Goal: Task Accomplishment & Management: Manage account settings

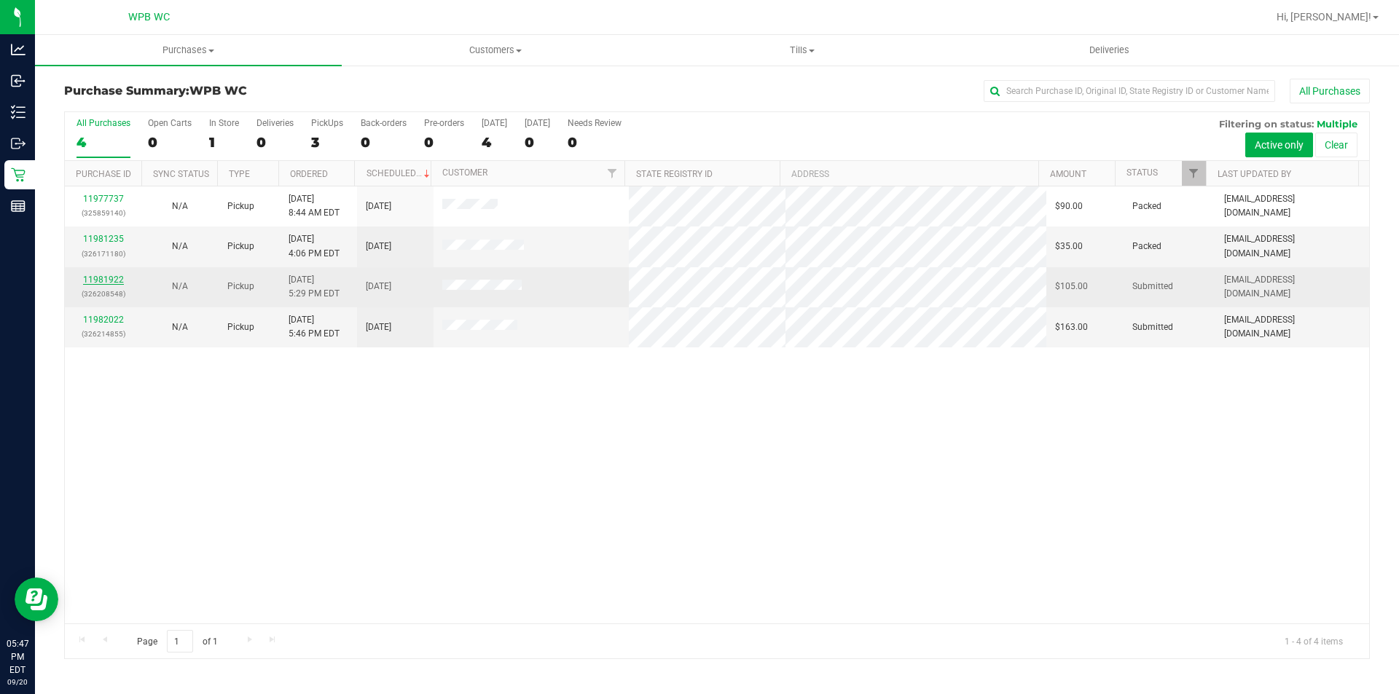
click at [120, 283] on link "11981922" at bounding box center [103, 280] width 41 height 10
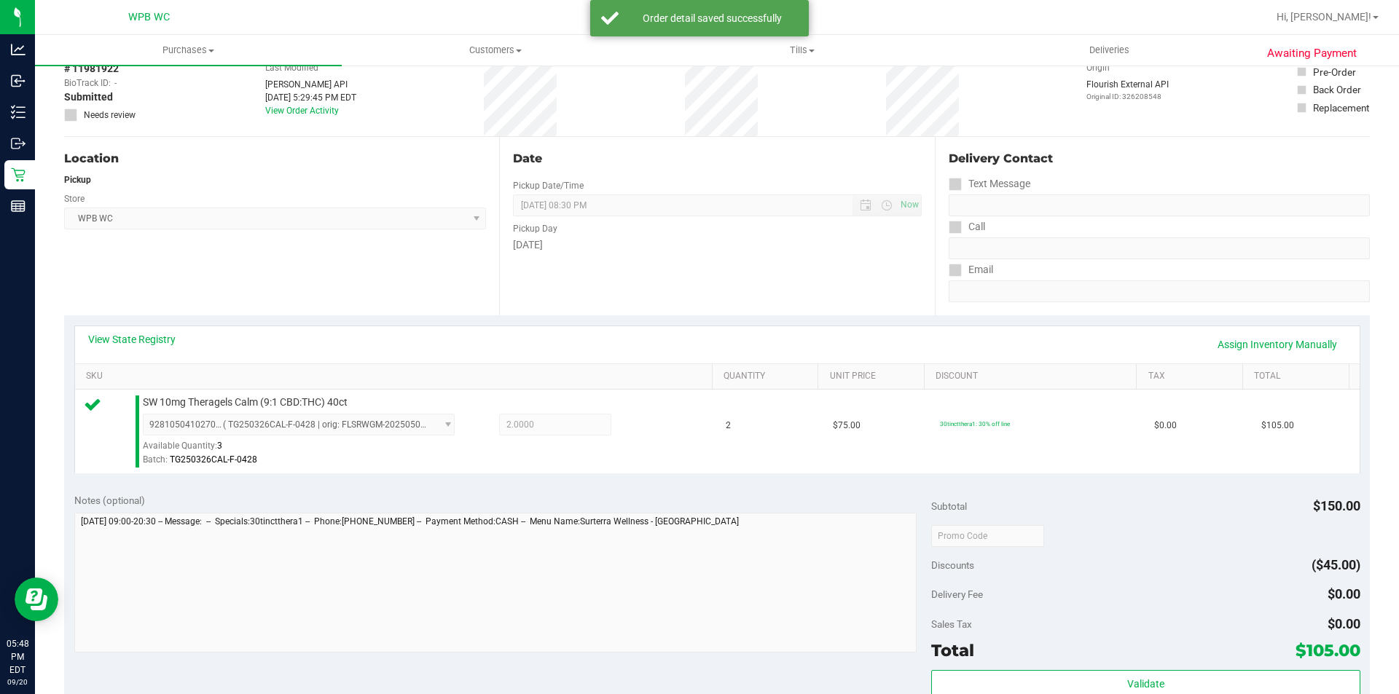
scroll to position [364, 0]
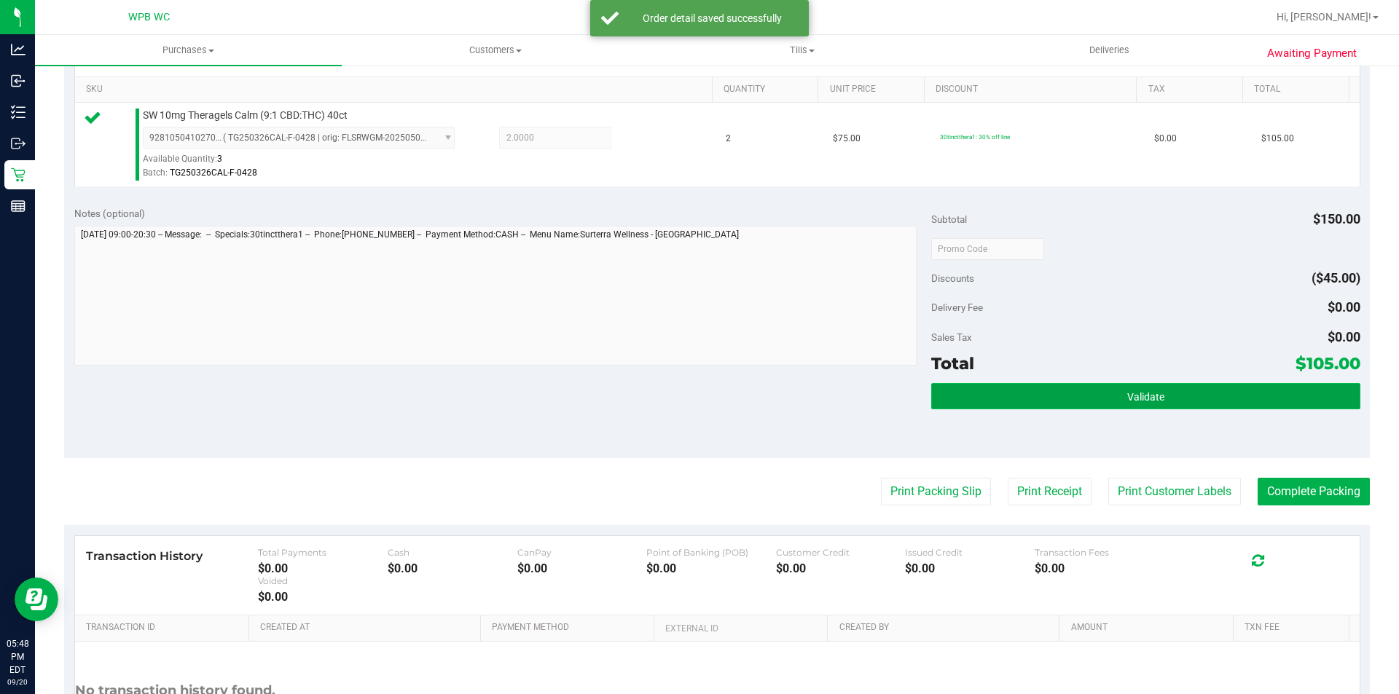
click at [1060, 389] on button "Validate" at bounding box center [1145, 396] width 428 height 26
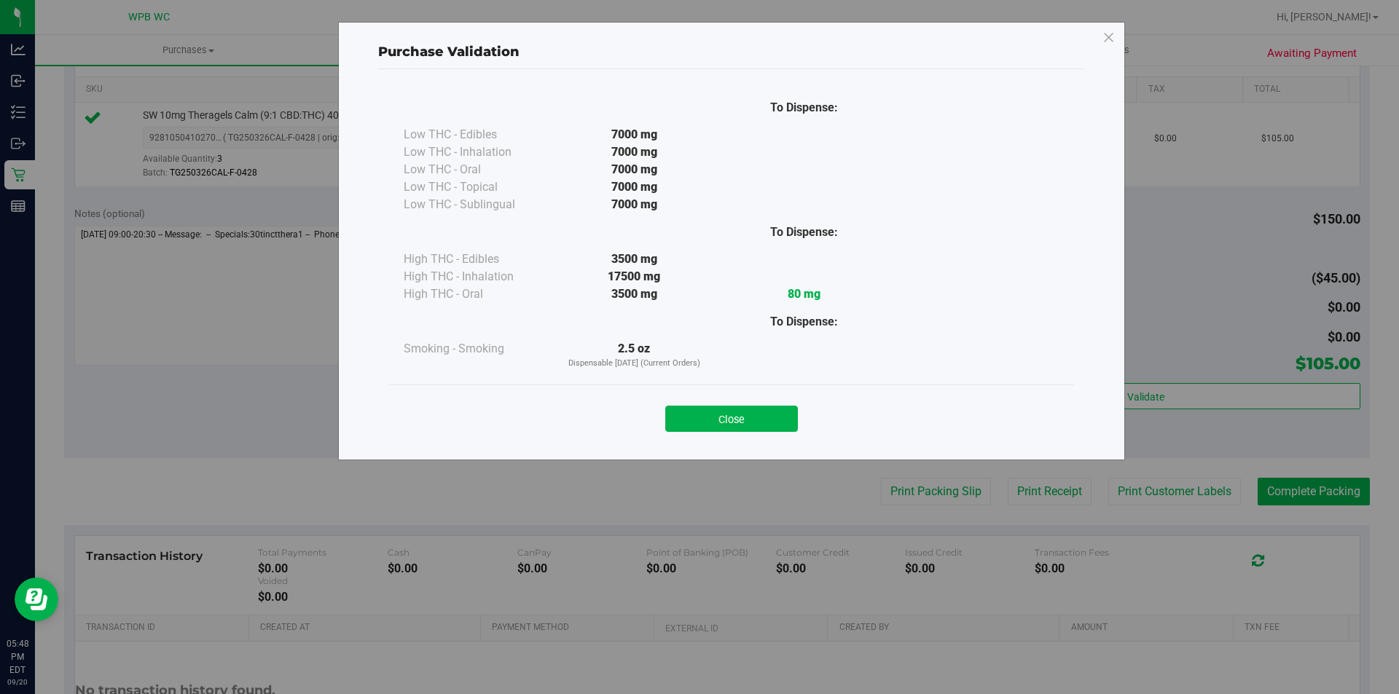
click at [743, 433] on div "Close" at bounding box center [731, 414] width 685 height 59
click at [742, 417] on button "Close" at bounding box center [731, 419] width 133 height 26
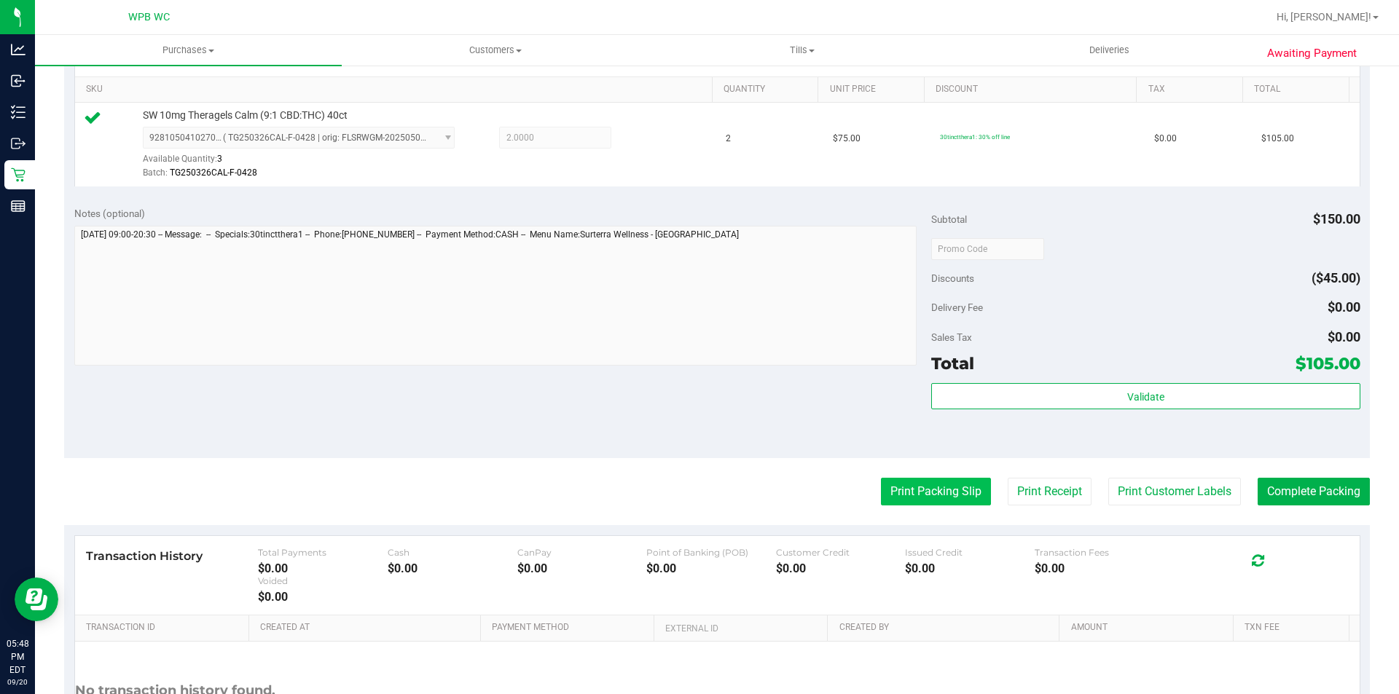
click at [917, 486] on button "Print Packing Slip" at bounding box center [936, 492] width 110 height 28
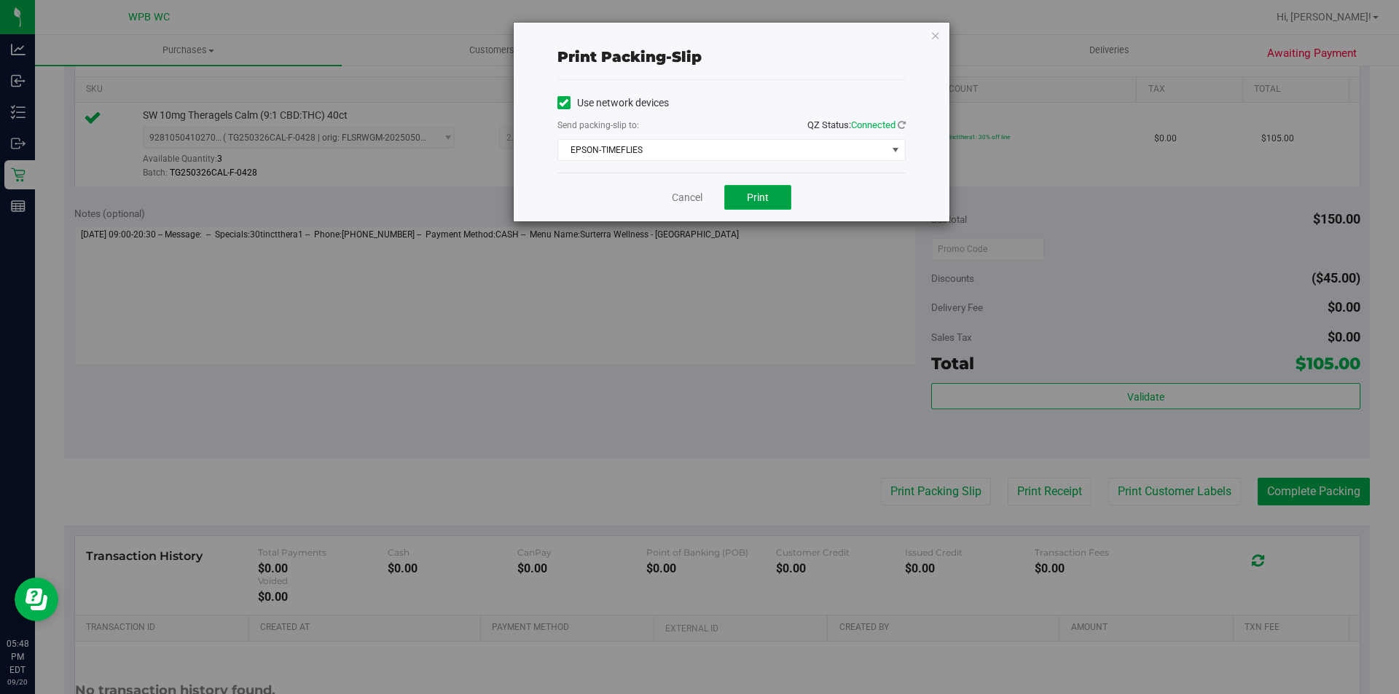
click at [769, 192] on button "Print" at bounding box center [757, 197] width 67 height 25
click at [939, 37] on icon "button" at bounding box center [935, 34] width 10 height 17
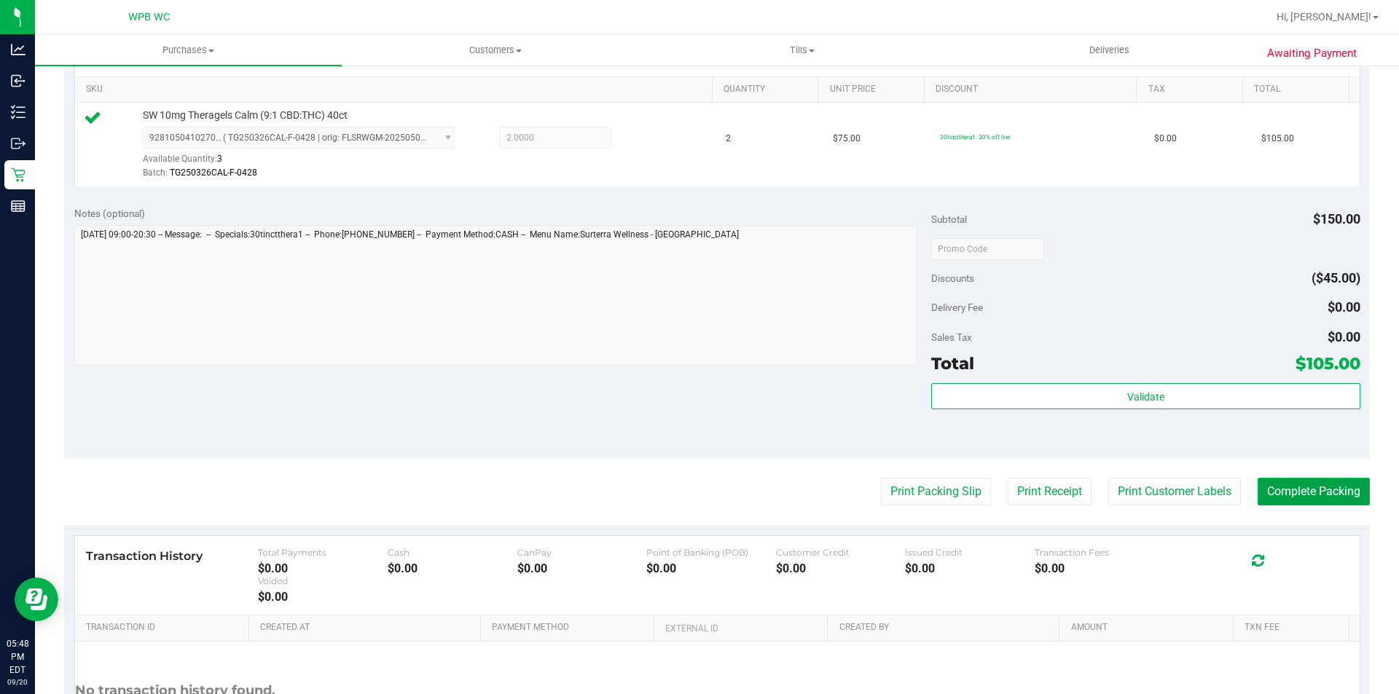
click at [1336, 493] on button "Complete Packing" at bounding box center [1313, 492] width 112 height 28
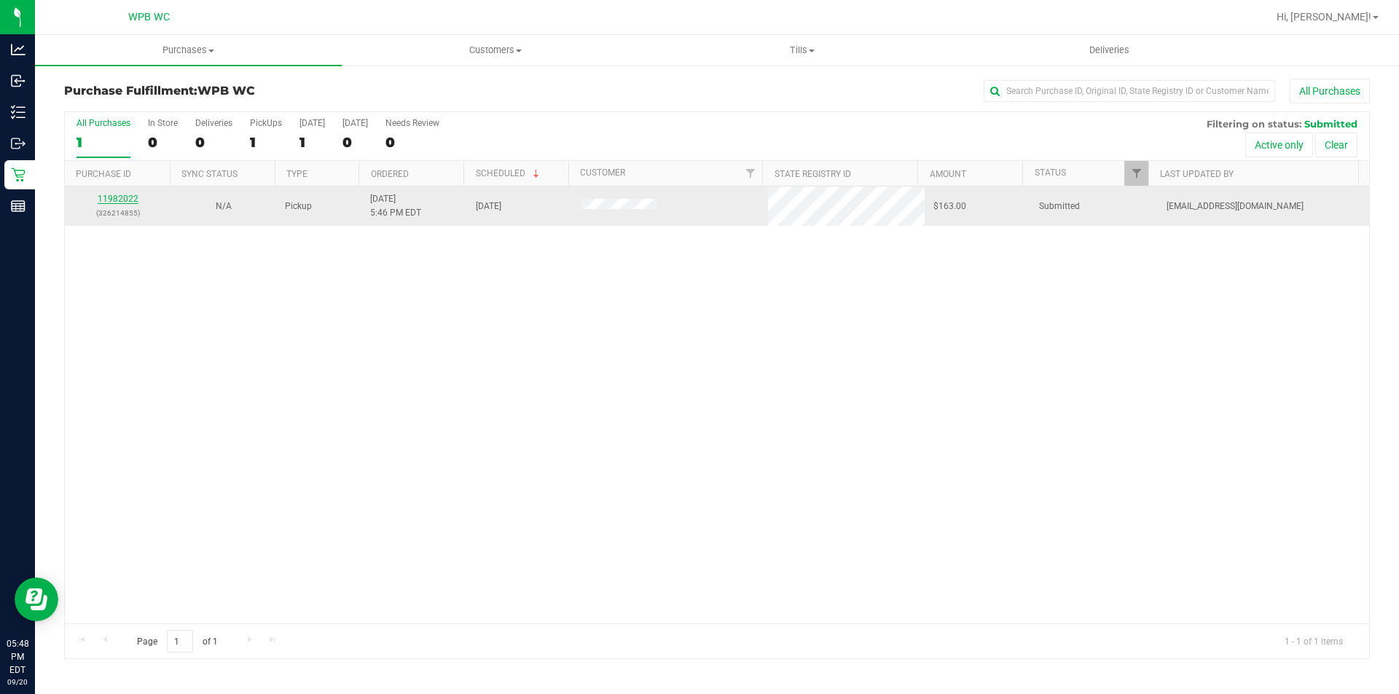
click at [121, 200] on link "11982022" at bounding box center [118, 199] width 41 height 10
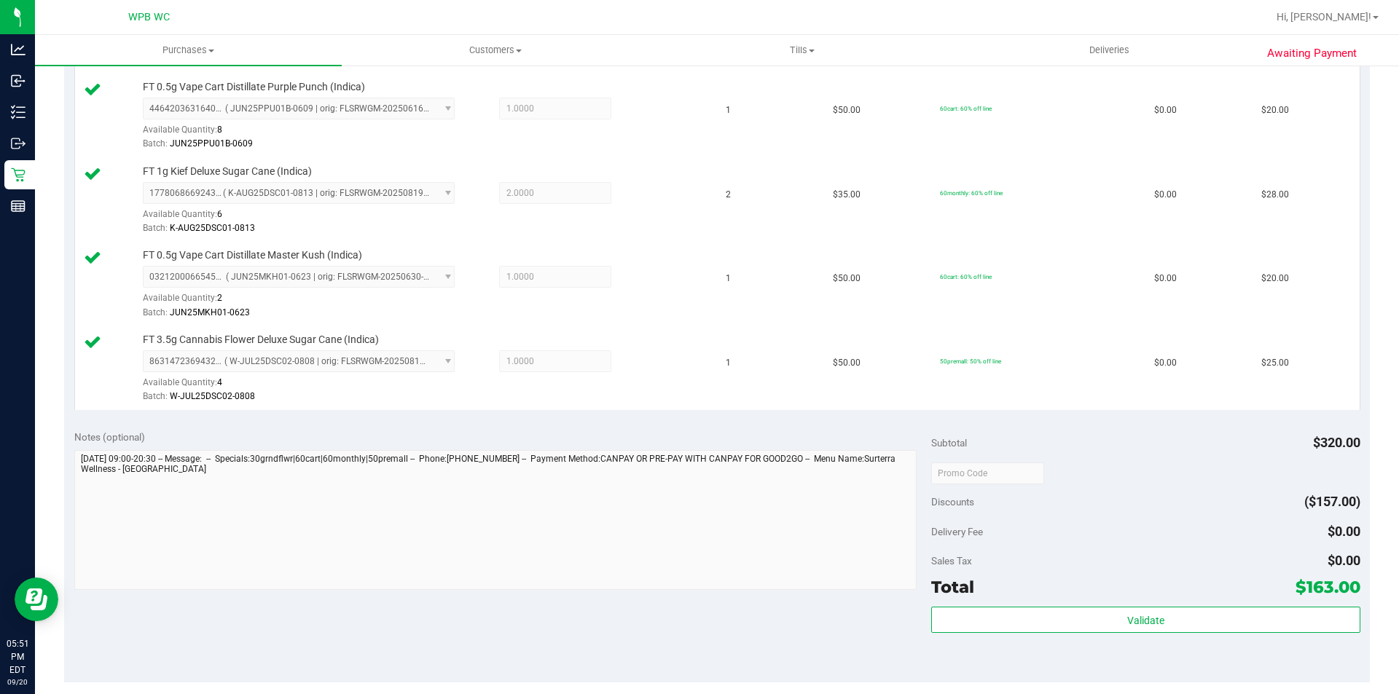
scroll to position [656, 0]
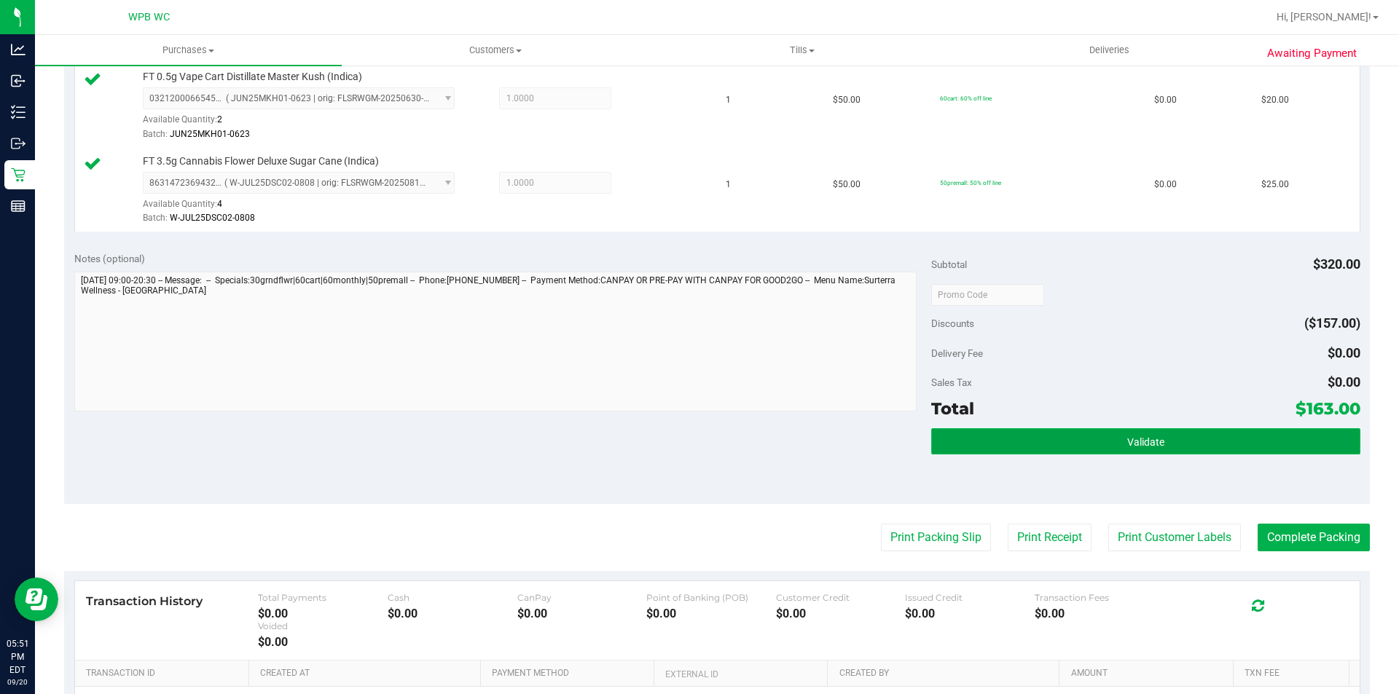
click at [1113, 436] on button "Validate" at bounding box center [1145, 441] width 428 height 26
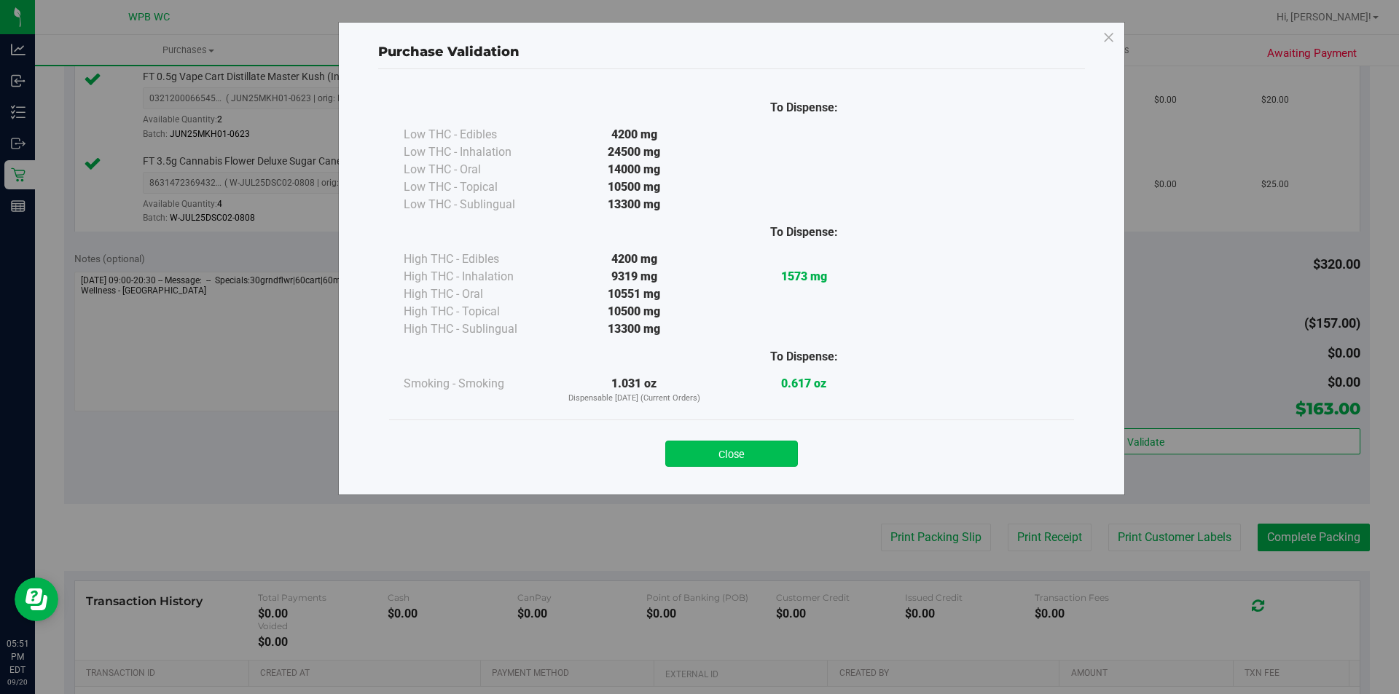
click at [753, 455] on button "Close" at bounding box center [731, 454] width 133 height 26
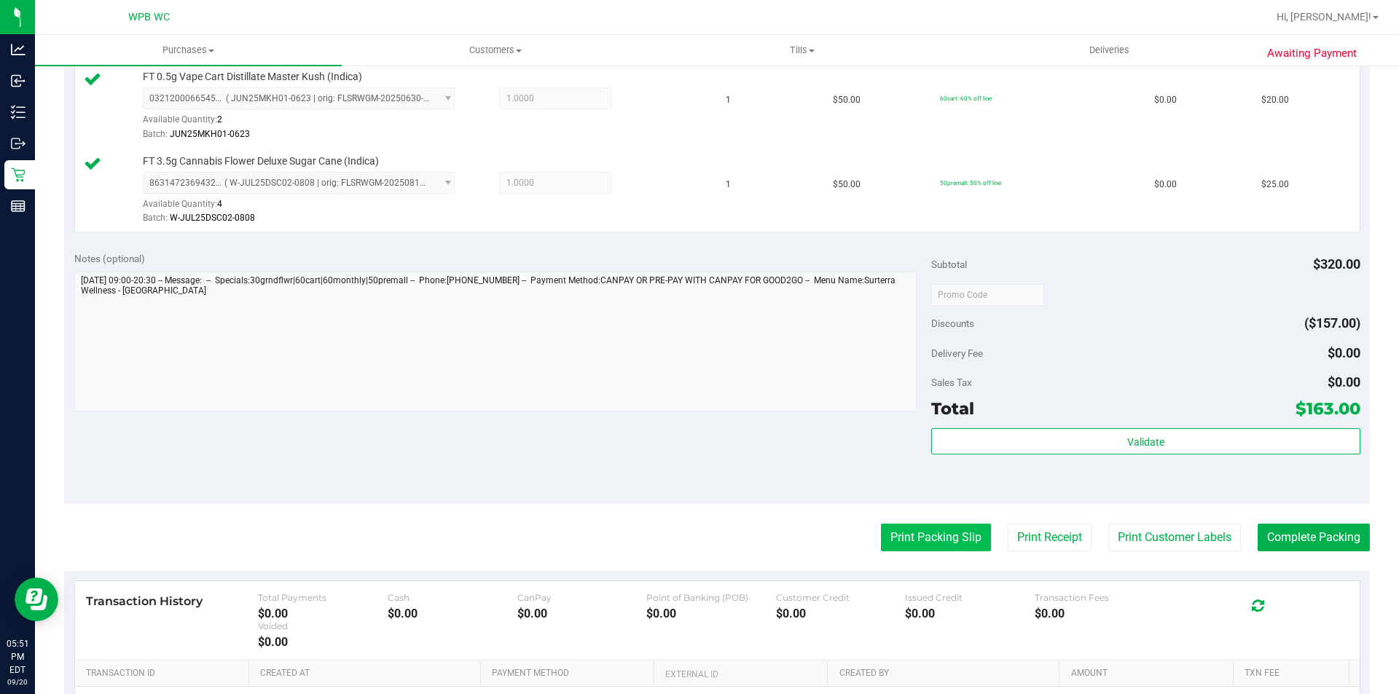
click at [903, 528] on button "Print Packing Slip" at bounding box center [936, 538] width 110 height 28
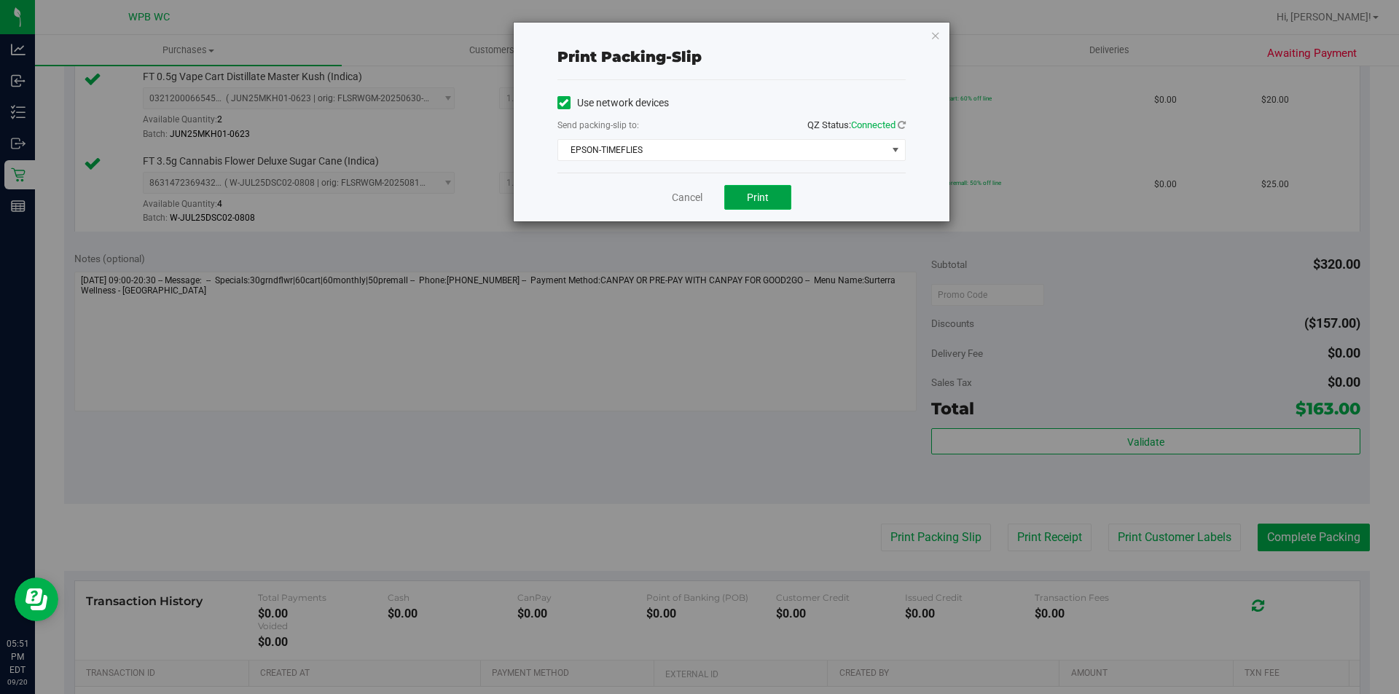
click at [760, 208] on button "Print" at bounding box center [757, 197] width 67 height 25
click at [935, 37] on icon "button" at bounding box center [935, 34] width 10 height 17
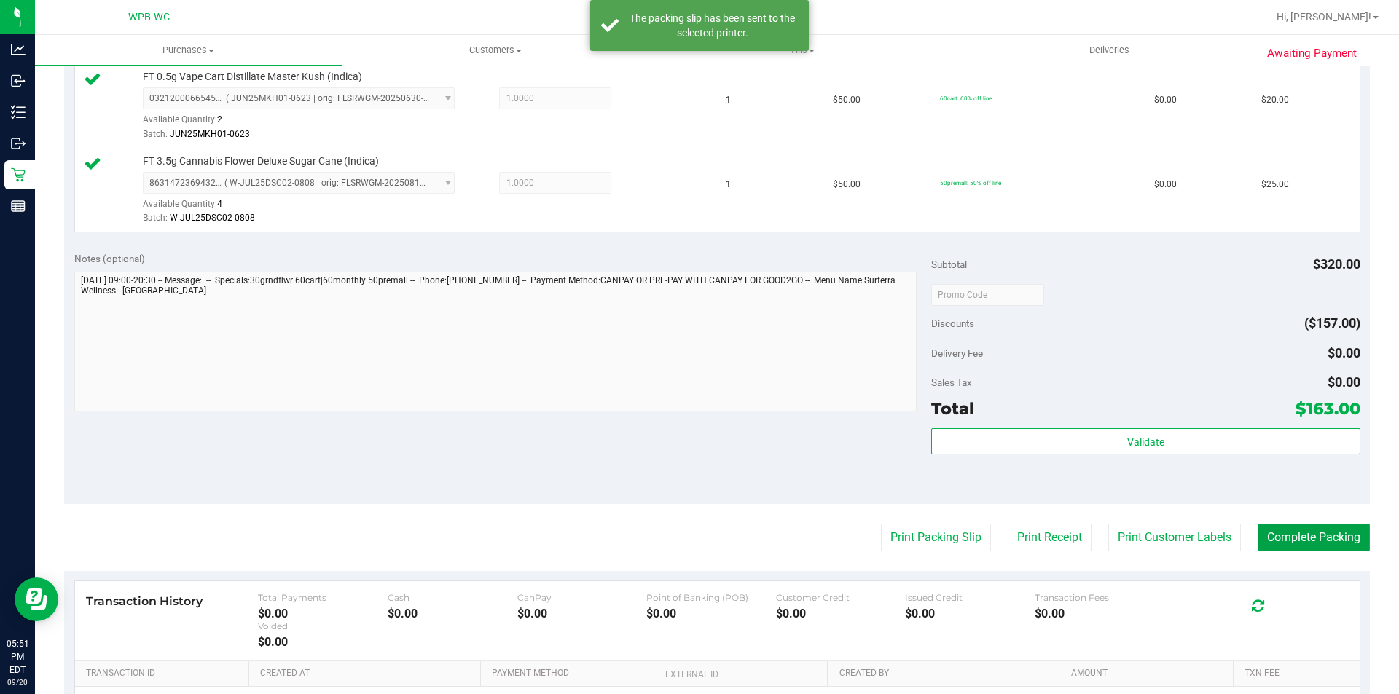
click at [1277, 527] on button "Complete Packing" at bounding box center [1313, 538] width 112 height 28
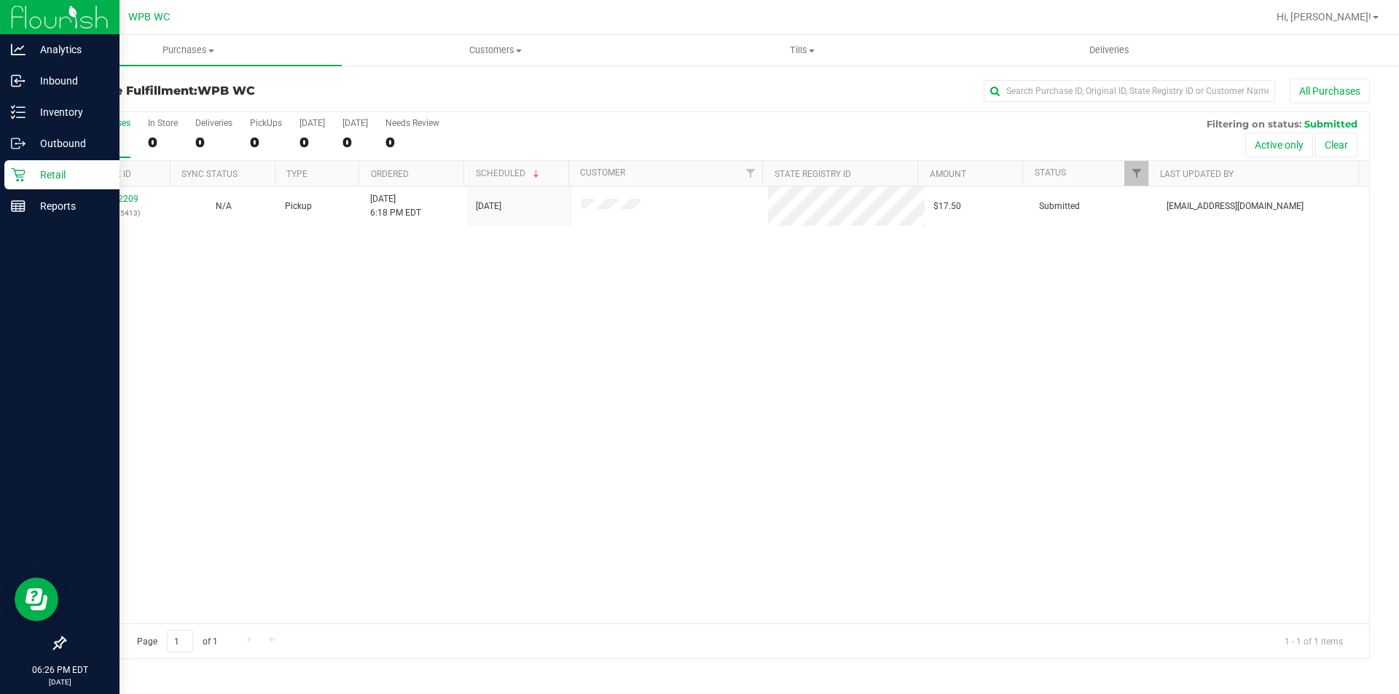
click at [67, 183] on p "Retail" at bounding box center [68, 174] width 87 height 17
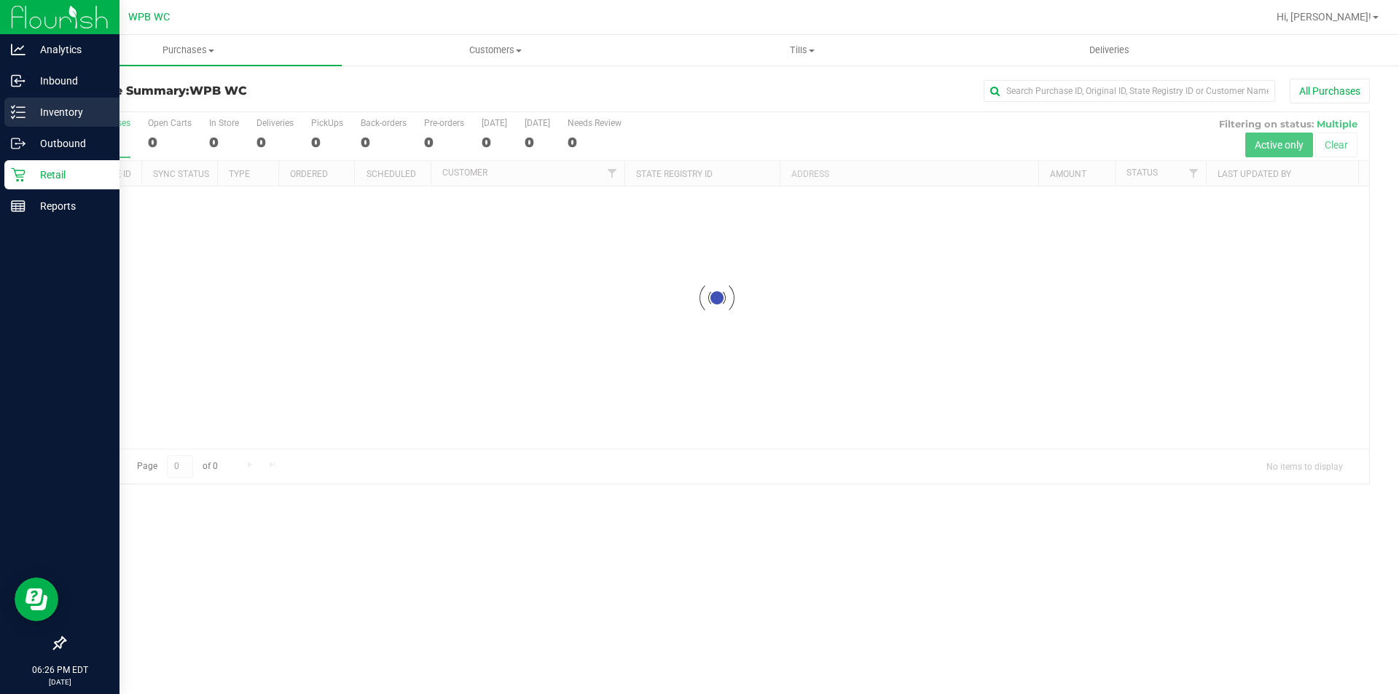
click at [55, 114] on p "Inventory" at bounding box center [68, 111] width 87 height 17
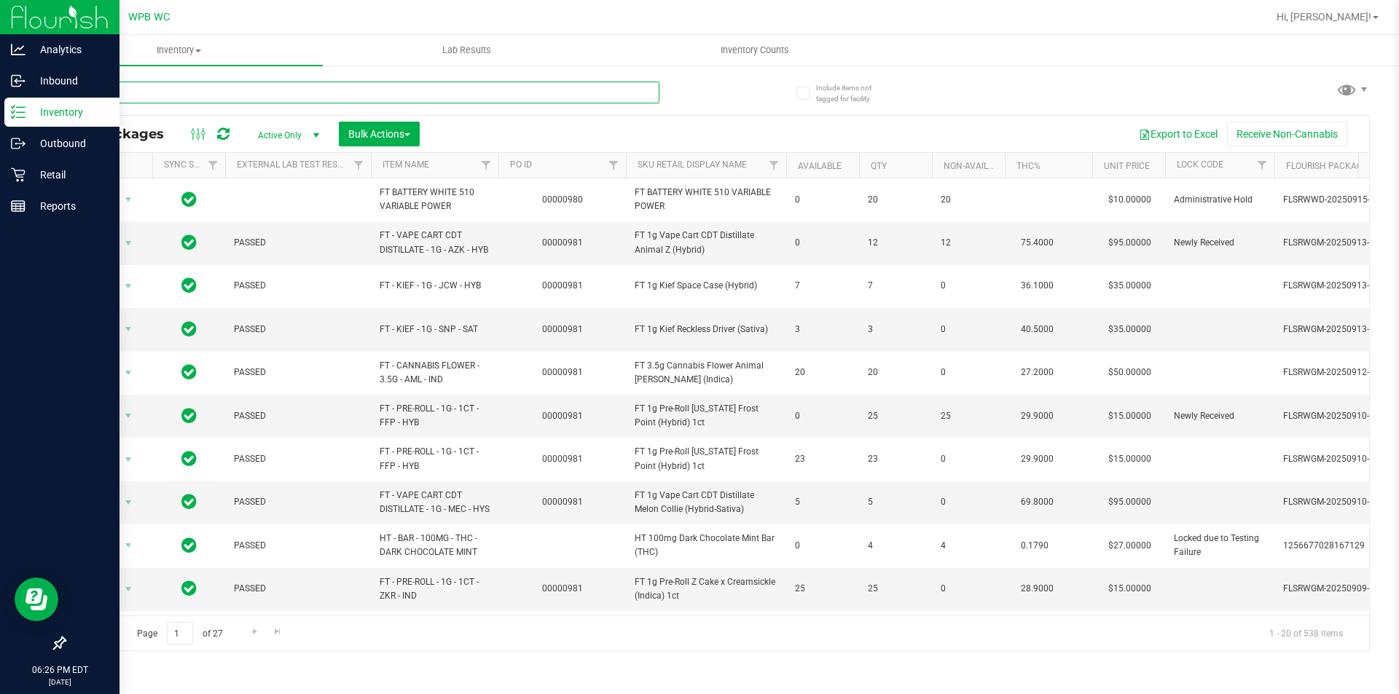
click at [399, 90] on input "text" at bounding box center [361, 93] width 595 height 22
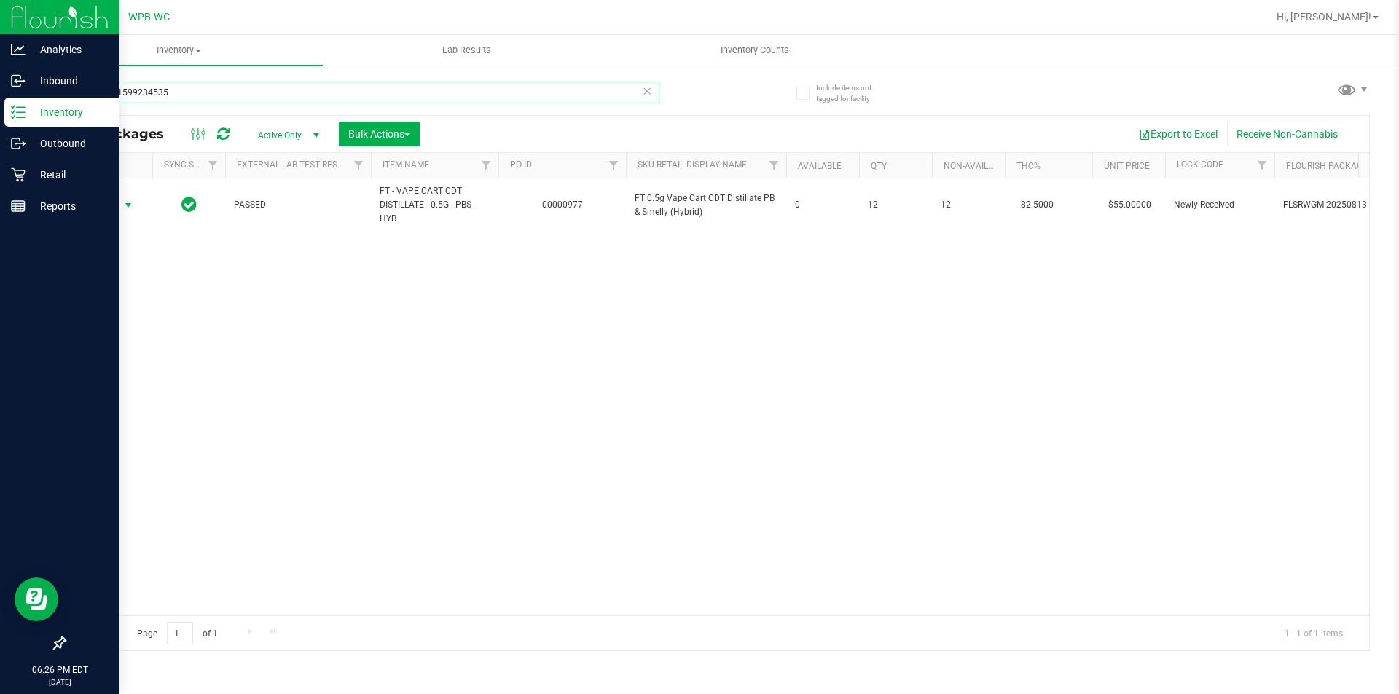
type input "1677341599234535"
click at [126, 205] on span "select" at bounding box center [128, 206] width 12 height 12
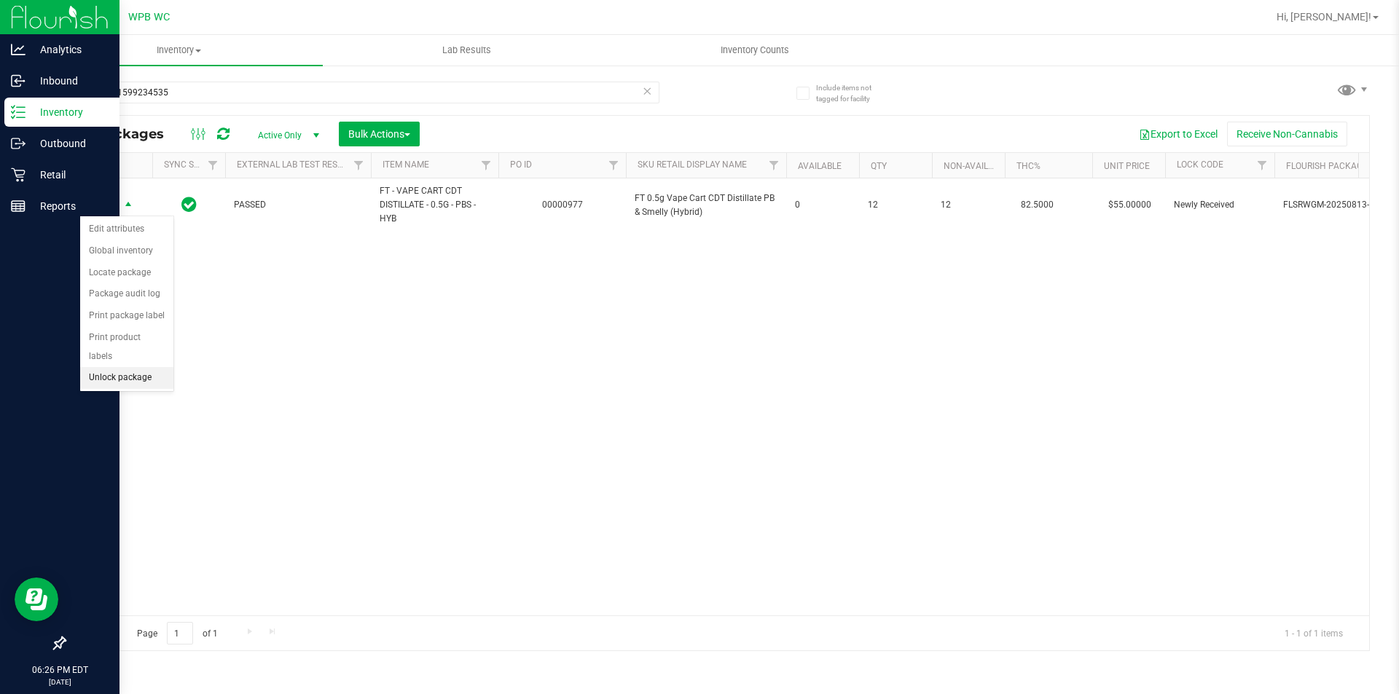
click at [127, 367] on li "Unlock package" at bounding box center [126, 378] width 93 height 22
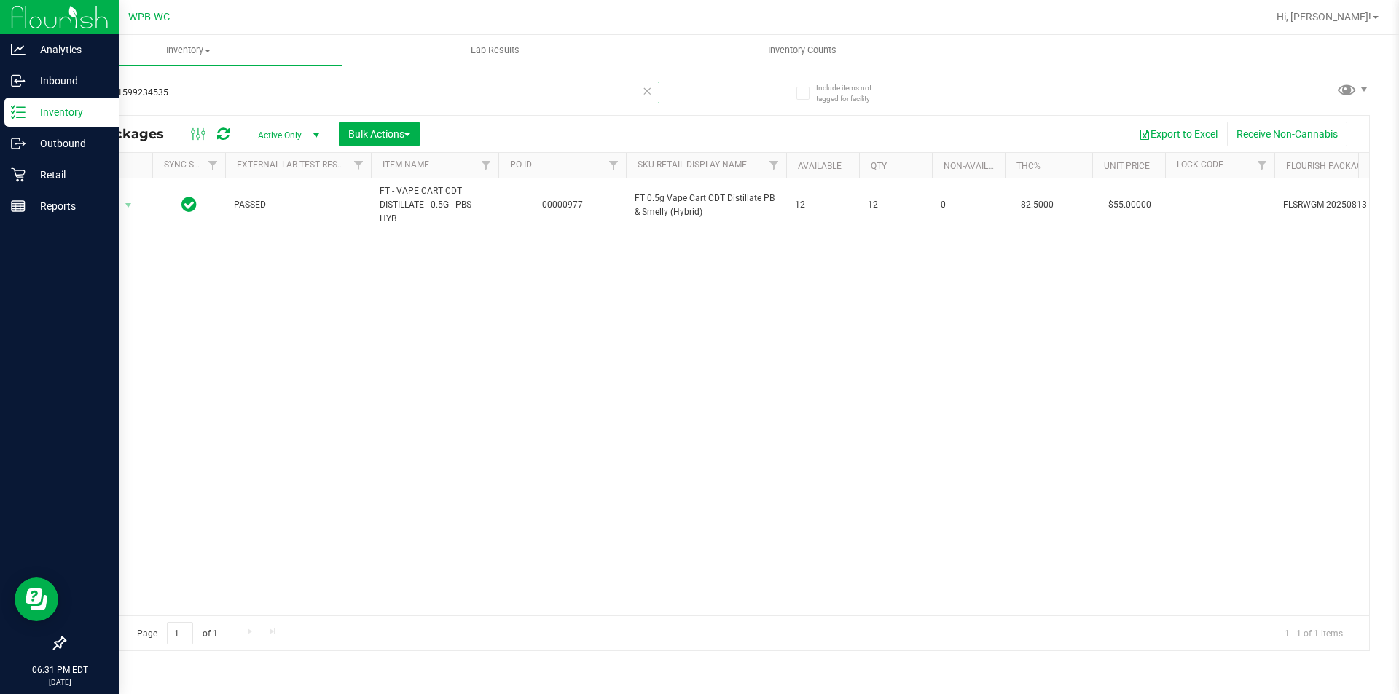
click at [261, 93] on input "1677341599234535" at bounding box center [361, 93] width 595 height 22
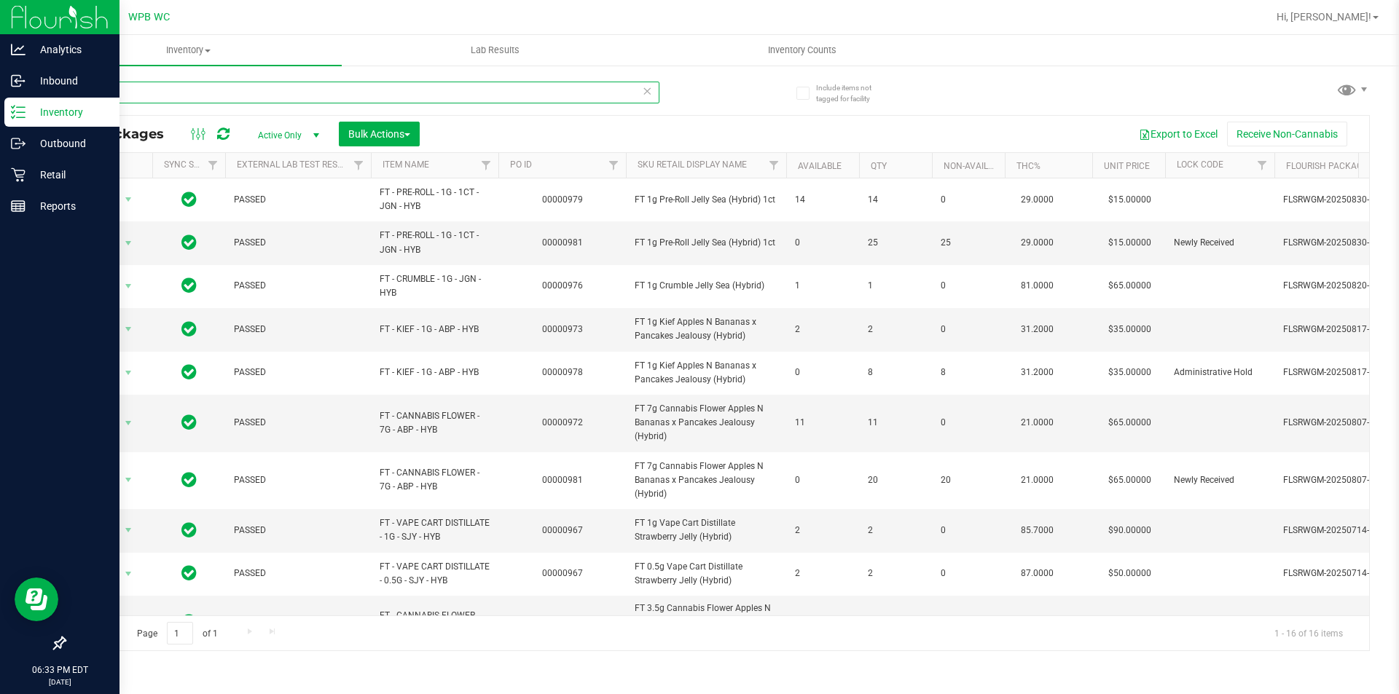
type input "je"
click at [56, 180] on p "Retail" at bounding box center [68, 174] width 87 height 17
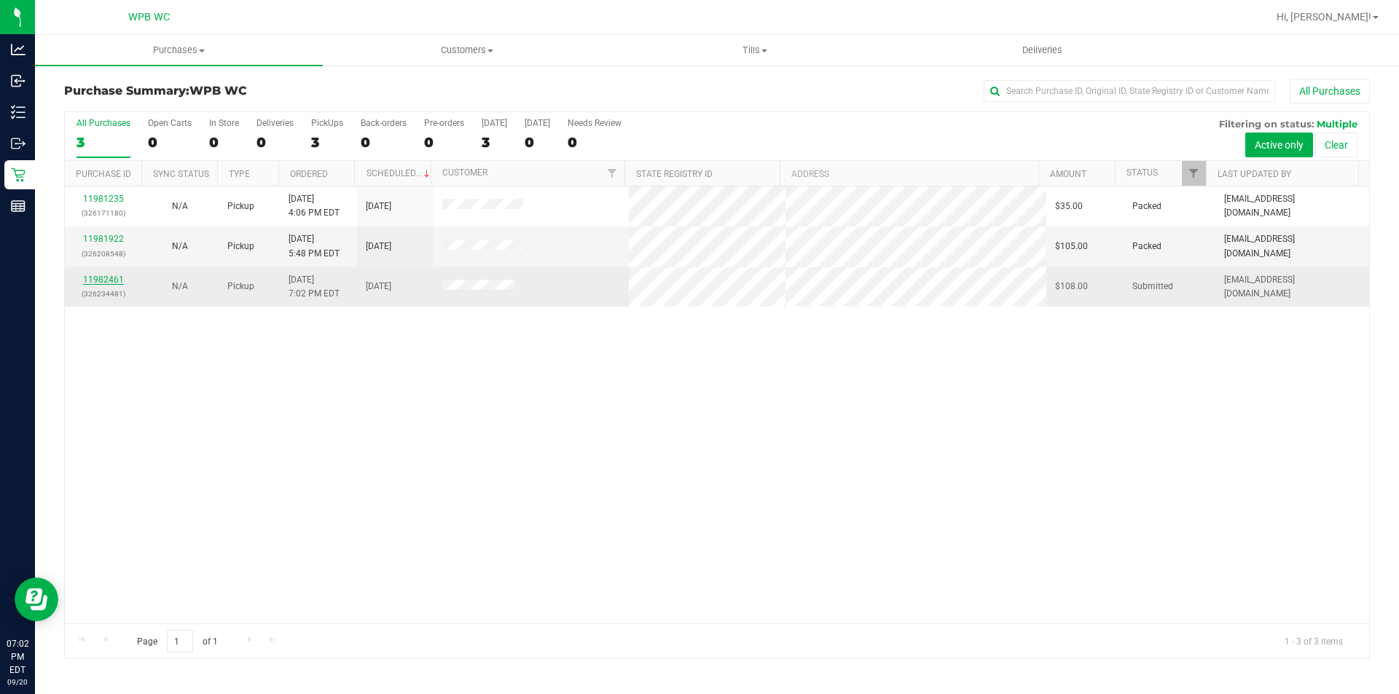
click at [117, 280] on link "11982461" at bounding box center [103, 280] width 41 height 10
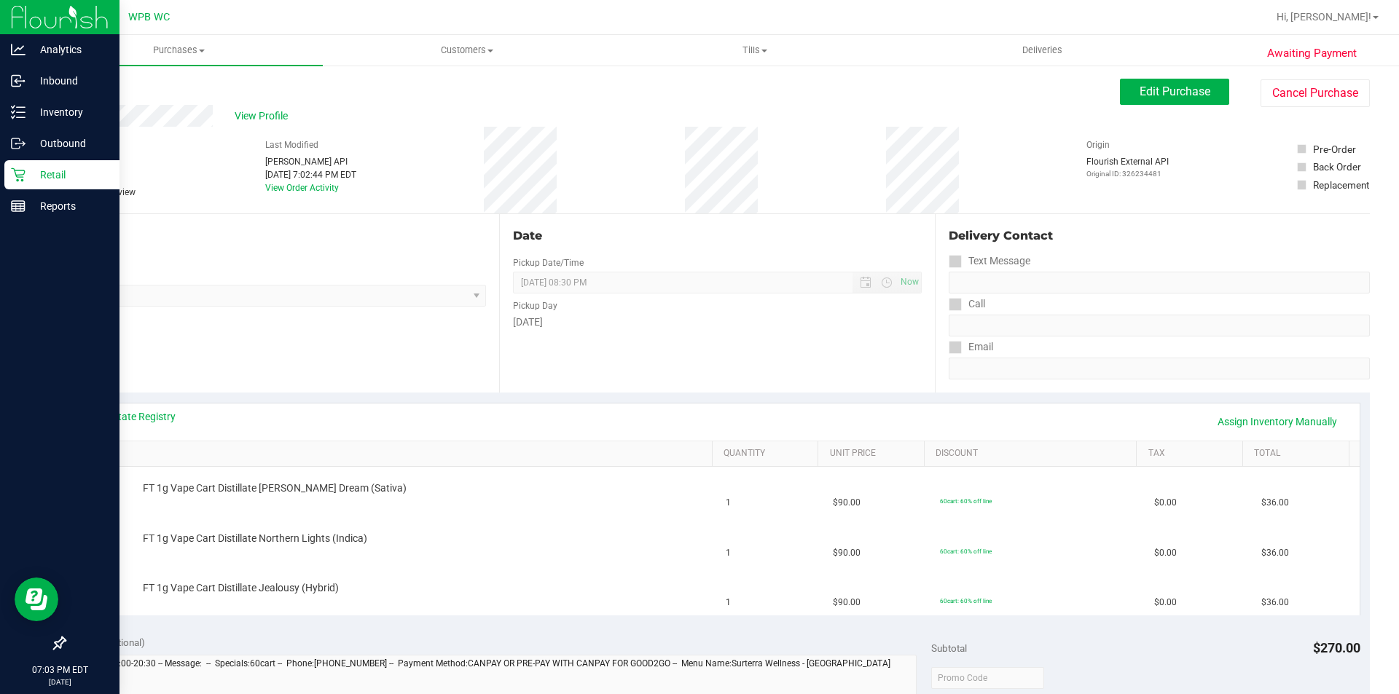
click at [33, 171] on p "Retail" at bounding box center [68, 174] width 87 height 17
